Goal: Ask a question

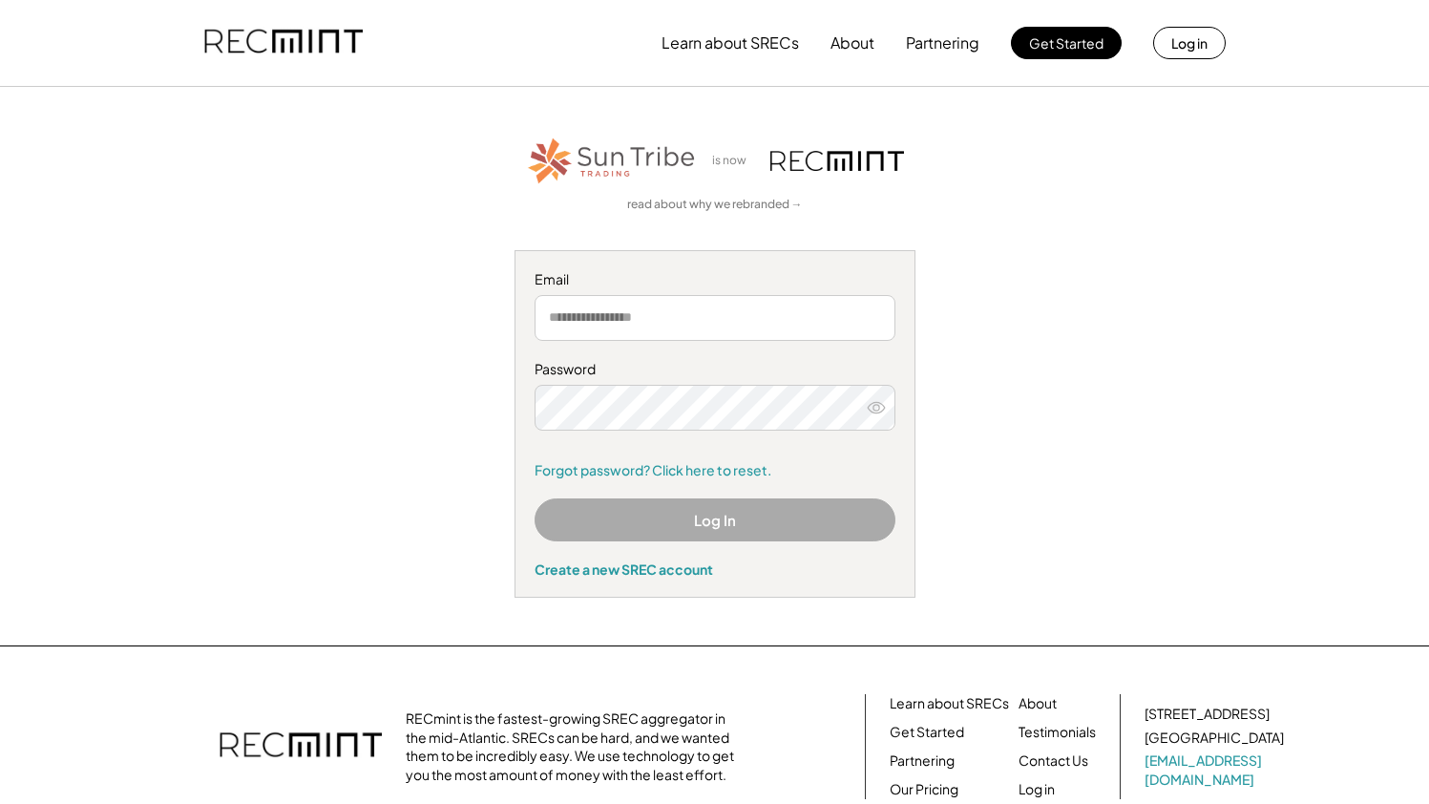
type input "**********"
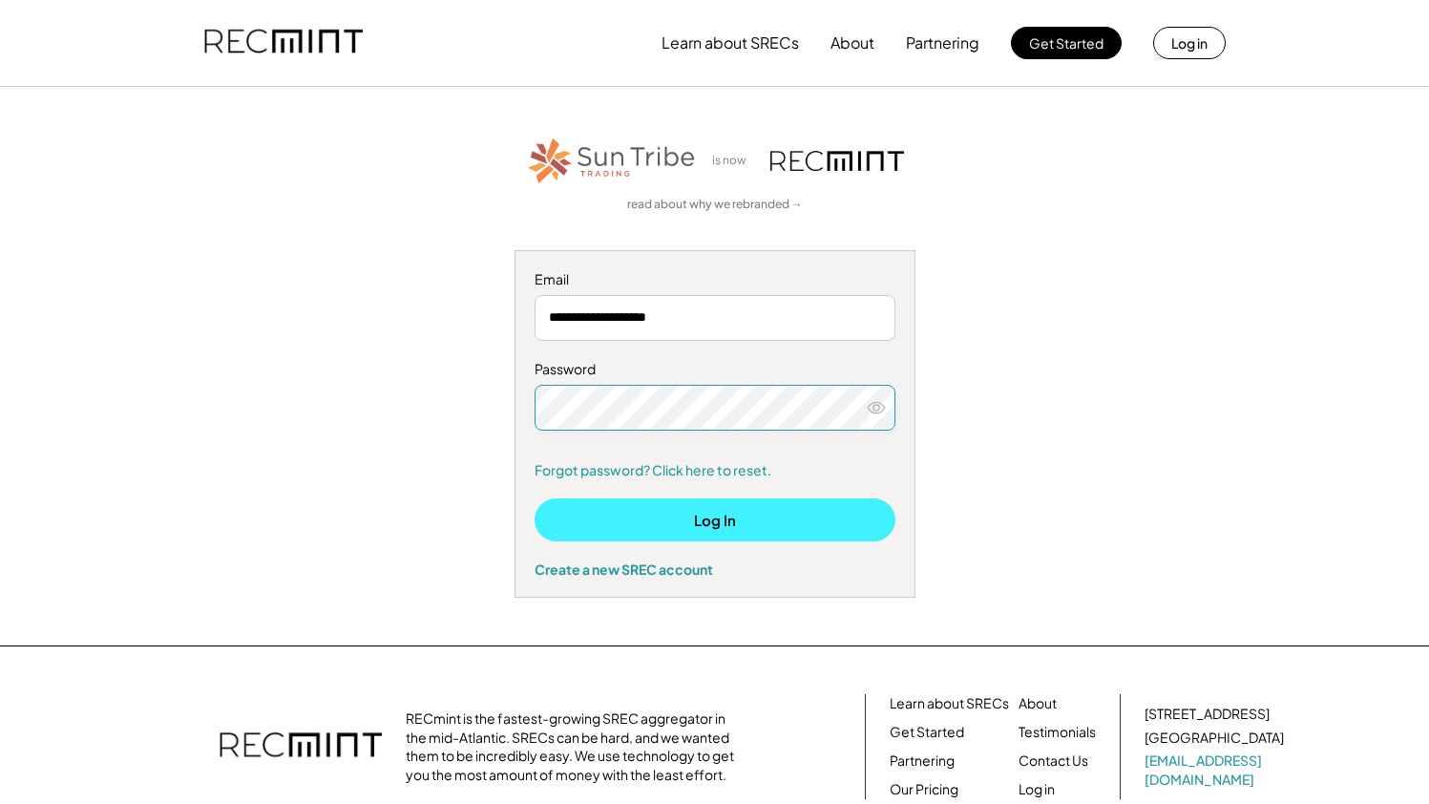
click at [653, 512] on button "Log In" at bounding box center [715, 519] width 361 height 43
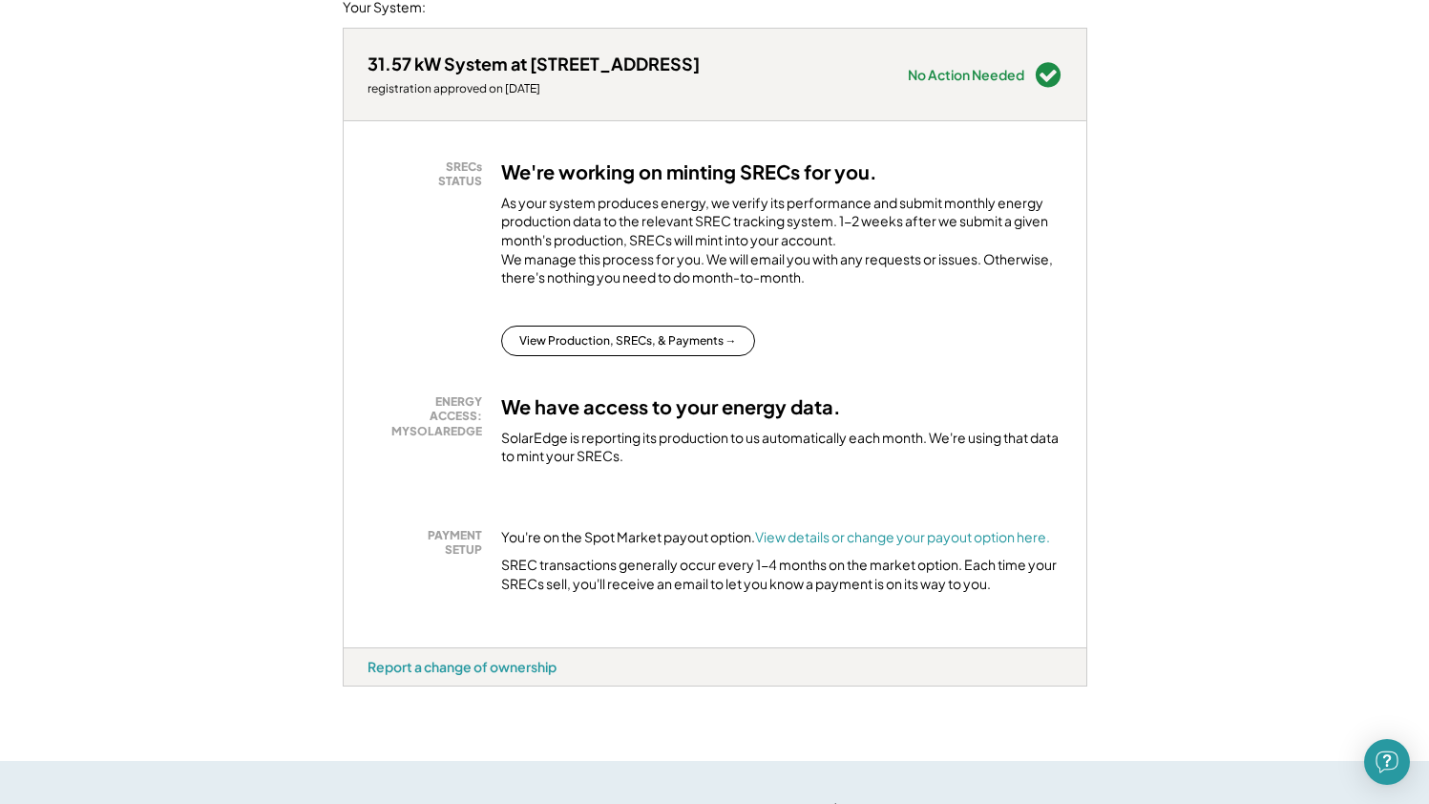
scroll to position [259, 0]
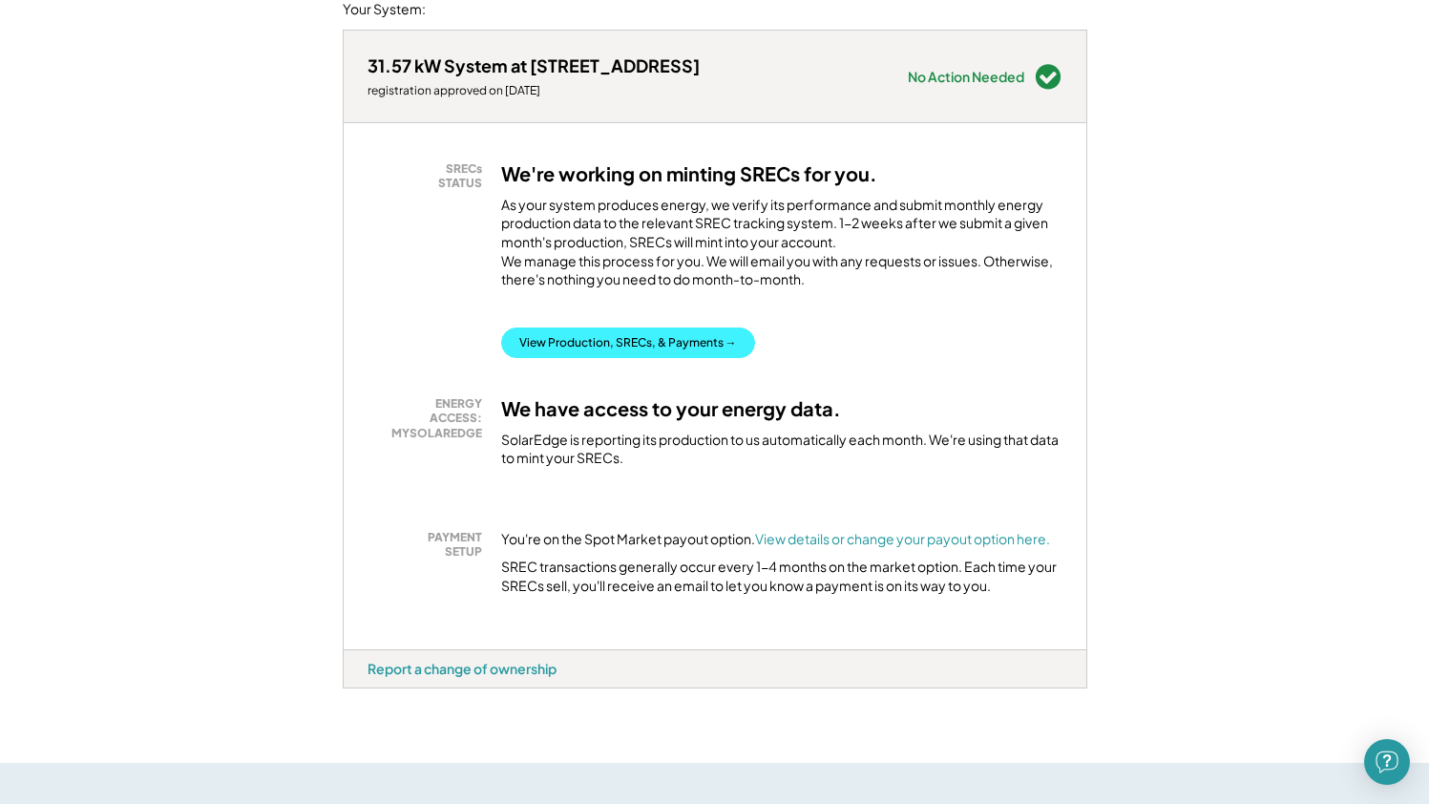
click at [676, 358] on button "View Production, SRECs, & Payments →" at bounding box center [628, 342] width 254 height 31
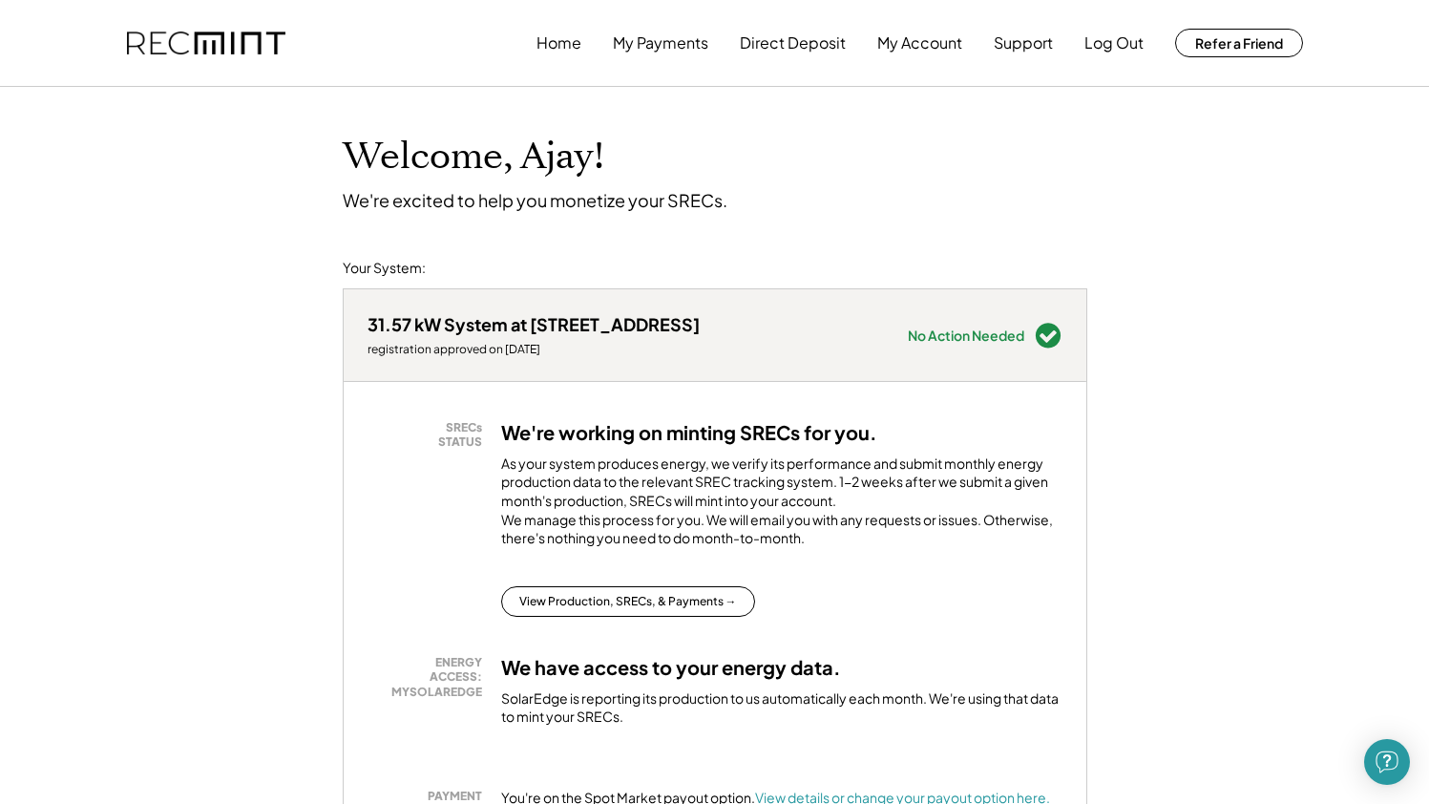
click at [593, 617] on button "View Production, SRECs, & Payments →" at bounding box center [628, 601] width 254 height 31
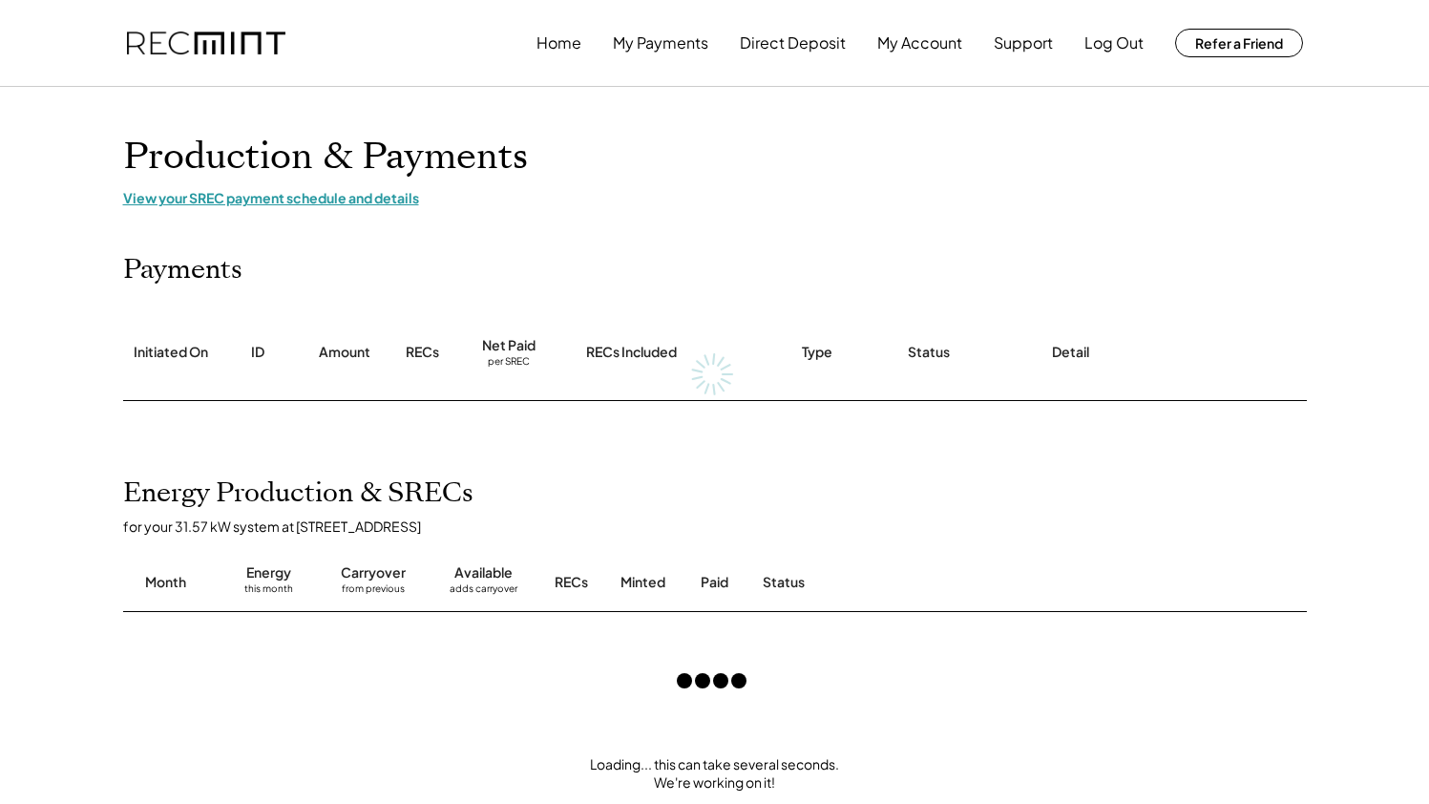
click at [259, 196] on div "View your SREC payment schedule and details" at bounding box center [715, 197] width 1184 height 17
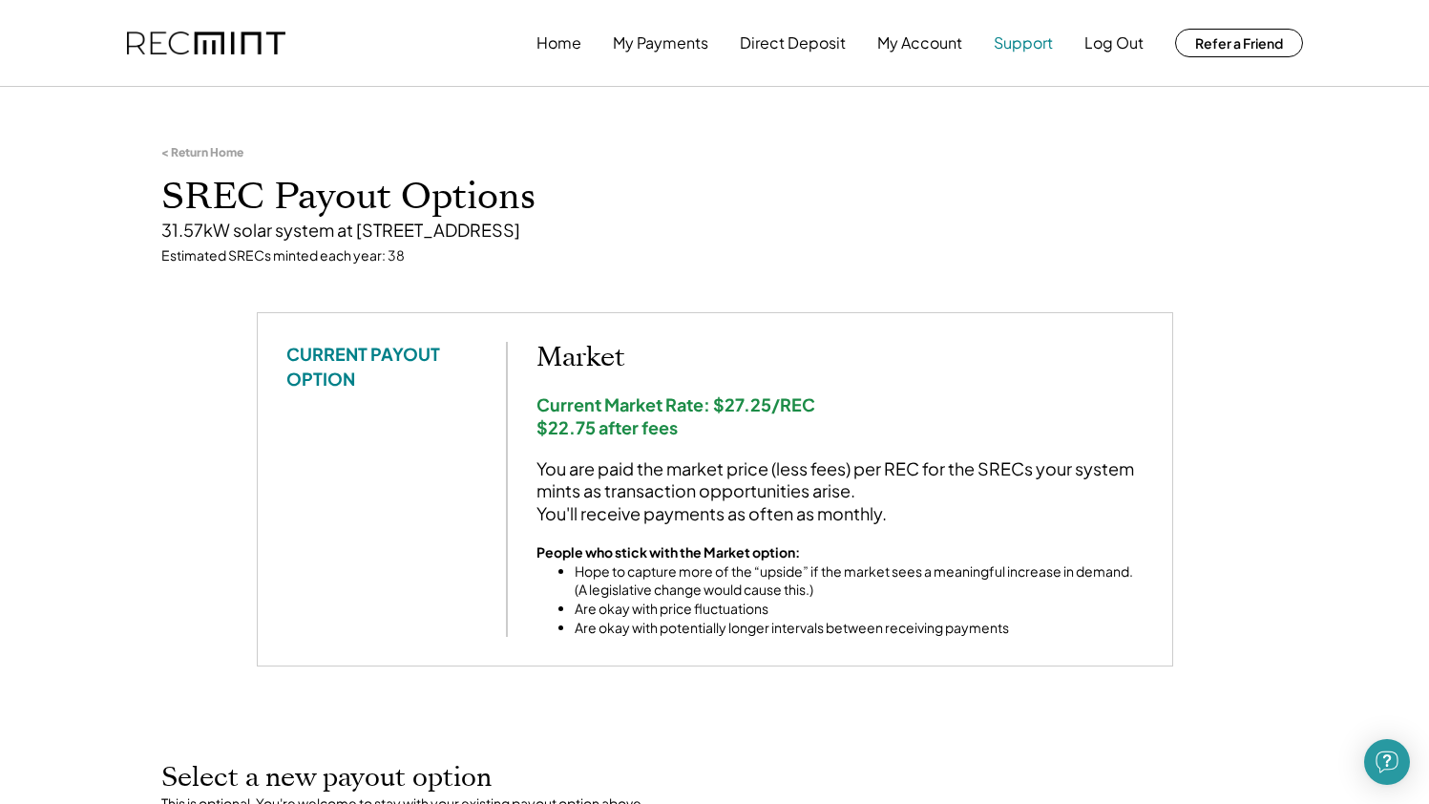
click at [1019, 39] on button "Support" at bounding box center [1023, 43] width 59 height 38
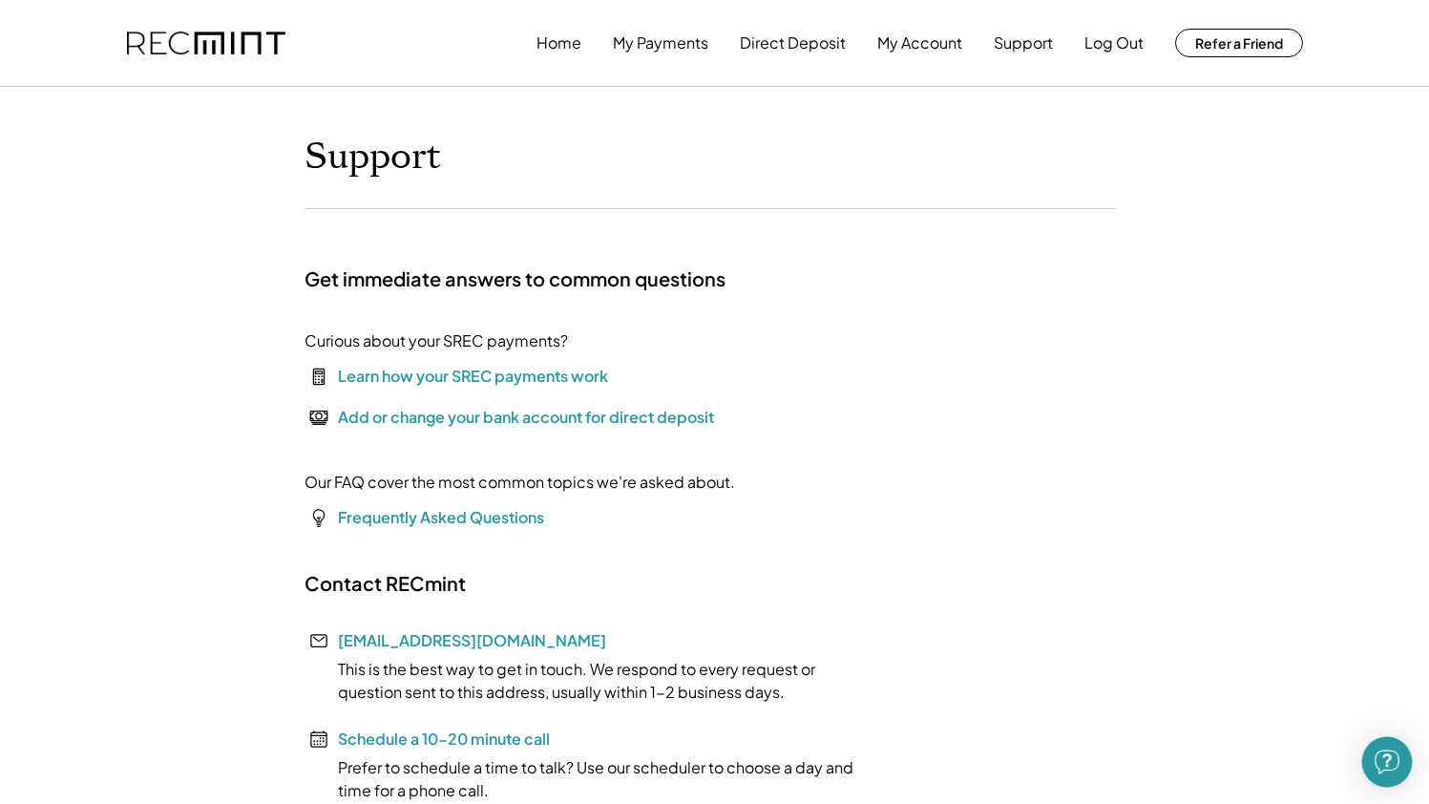
click at [1395, 741] on div "Open Intercom Messenger" at bounding box center [1388, 762] width 51 height 51
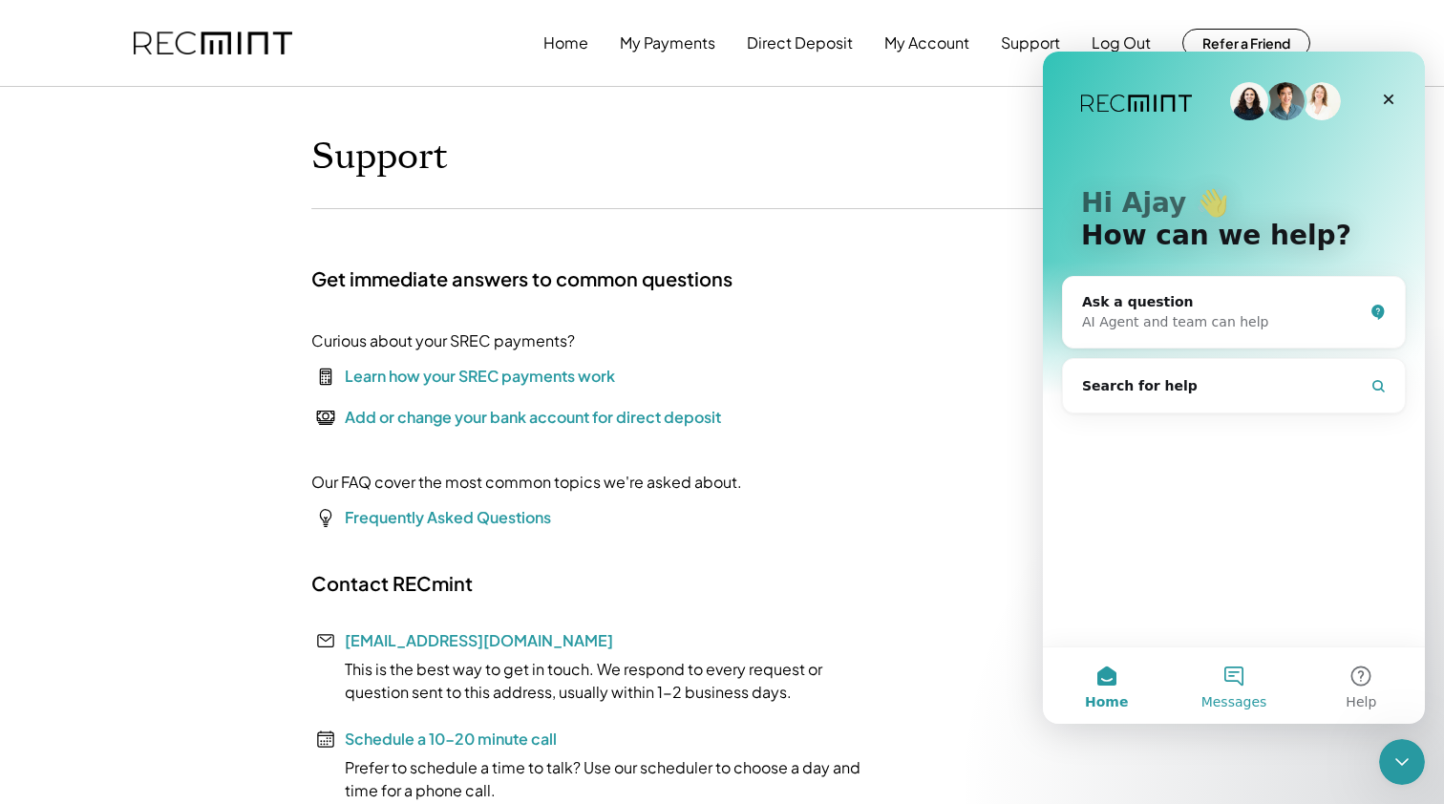
click at [1233, 664] on button "Messages" at bounding box center [1233, 685] width 127 height 76
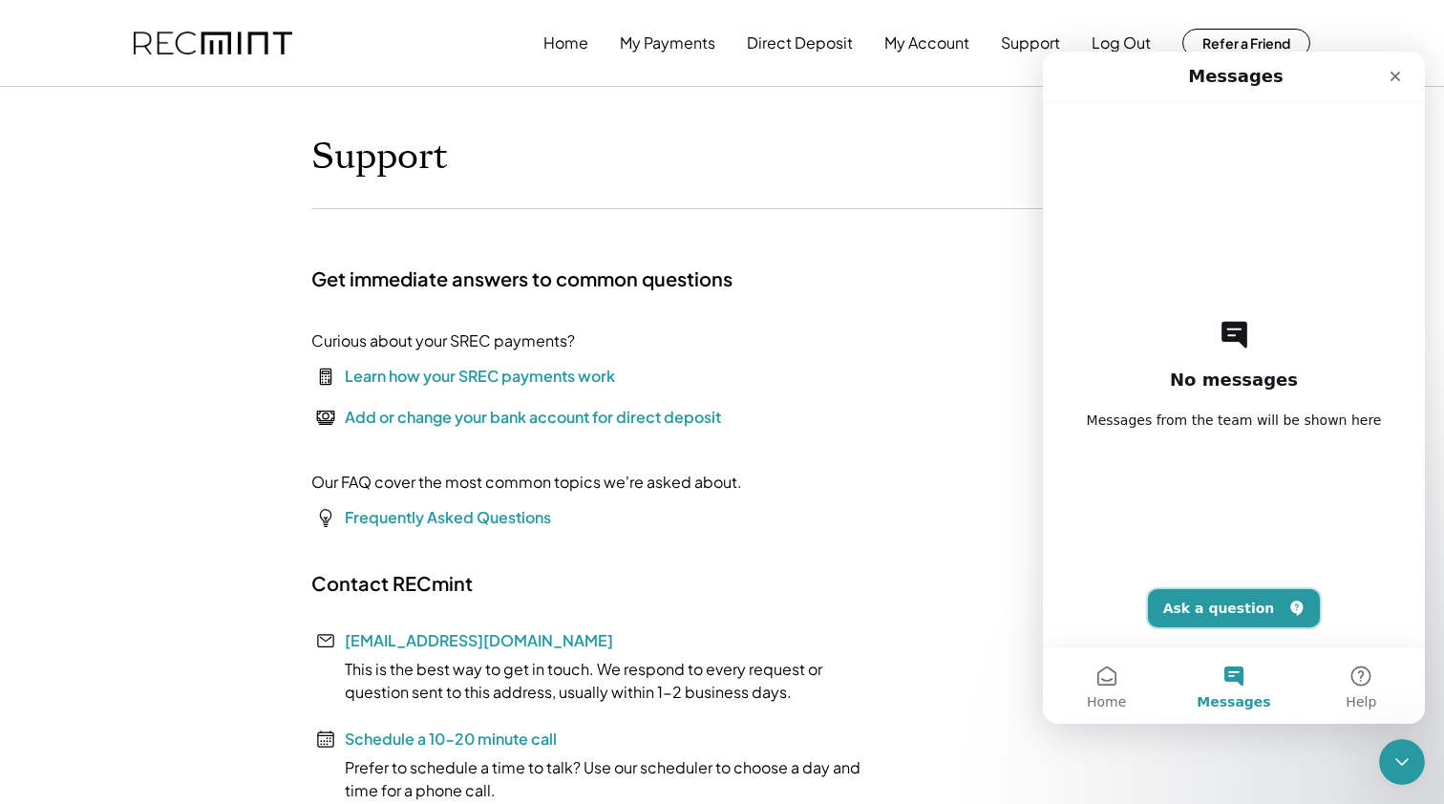
click at [1198, 613] on button "Ask a question" at bounding box center [1234, 608] width 173 height 38
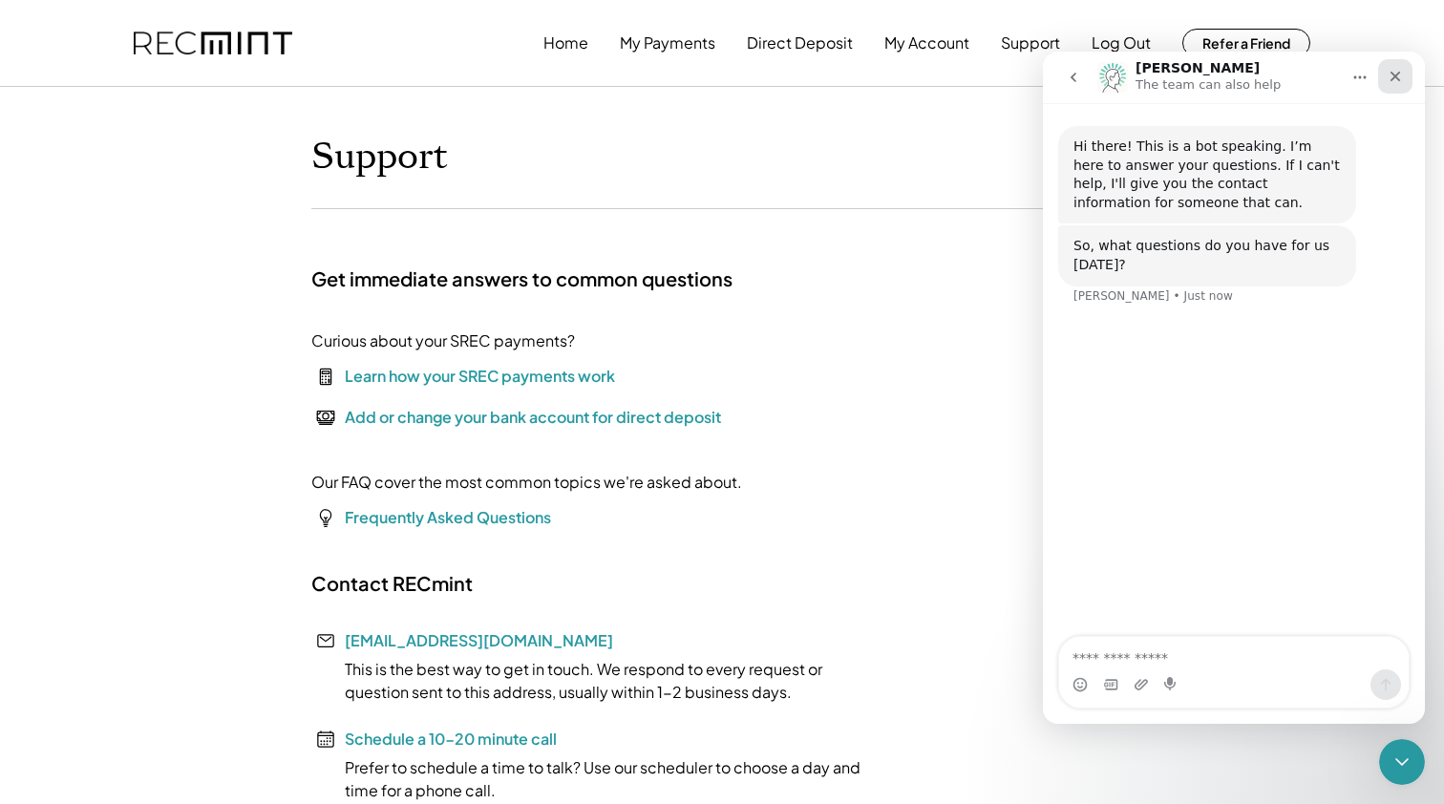
click at [1389, 70] on icon "Close" at bounding box center [1394, 76] width 15 height 15
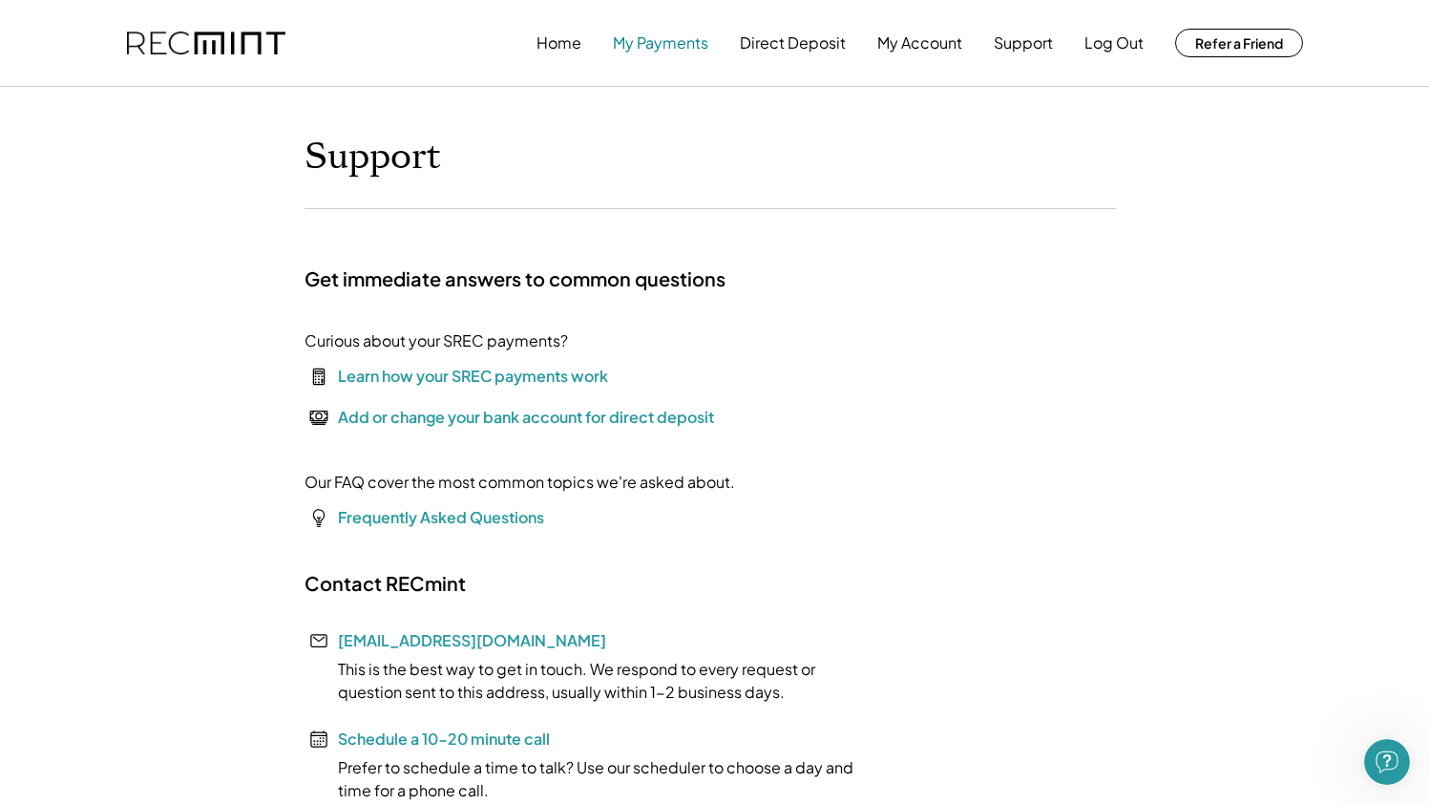
click at [666, 40] on button "My Payments" at bounding box center [660, 43] width 95 height 38
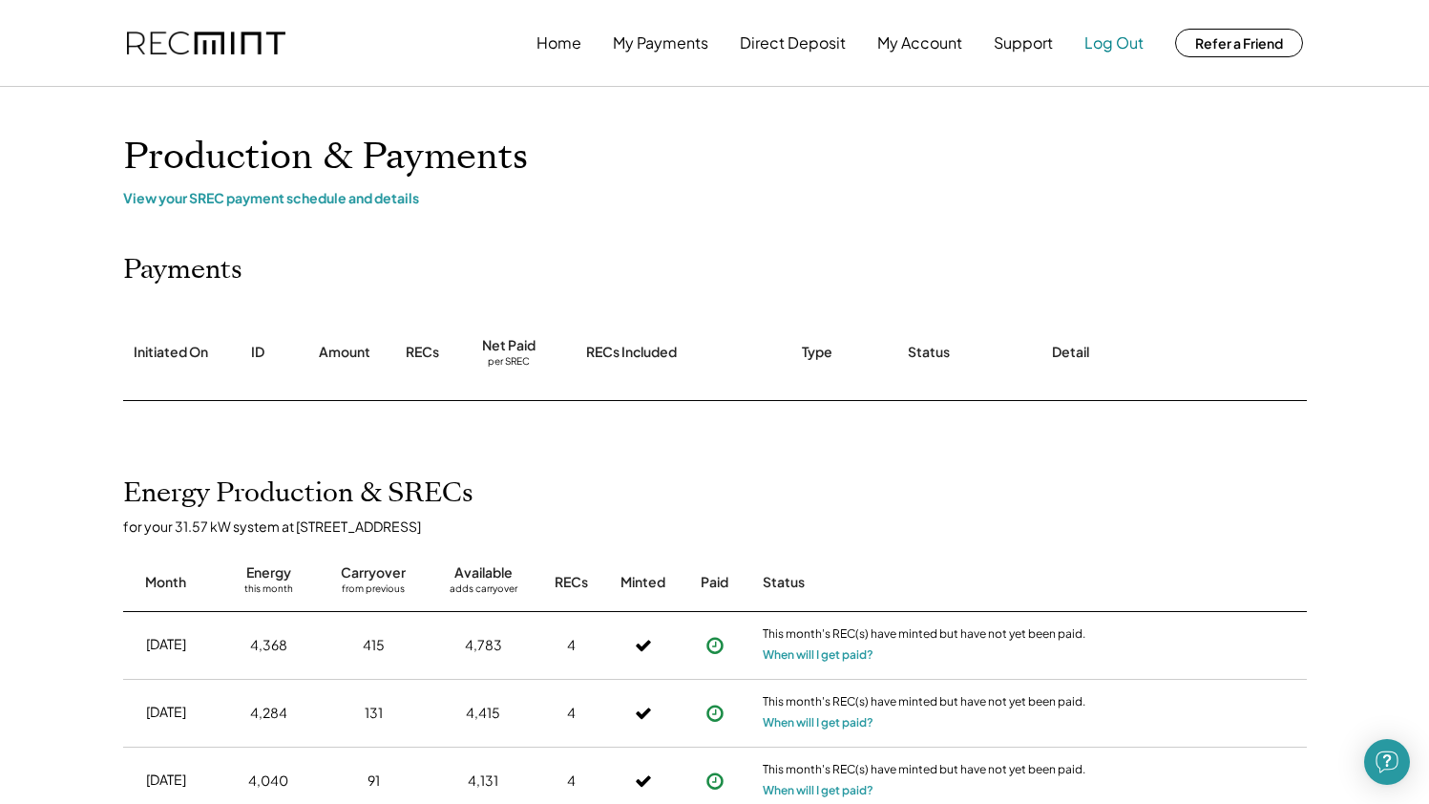
click at [1117, 43] on button "Log Out" at bounding box center [1114, 43] width 59 height 38
